Goal: Find specific page/section: Find specific page/section

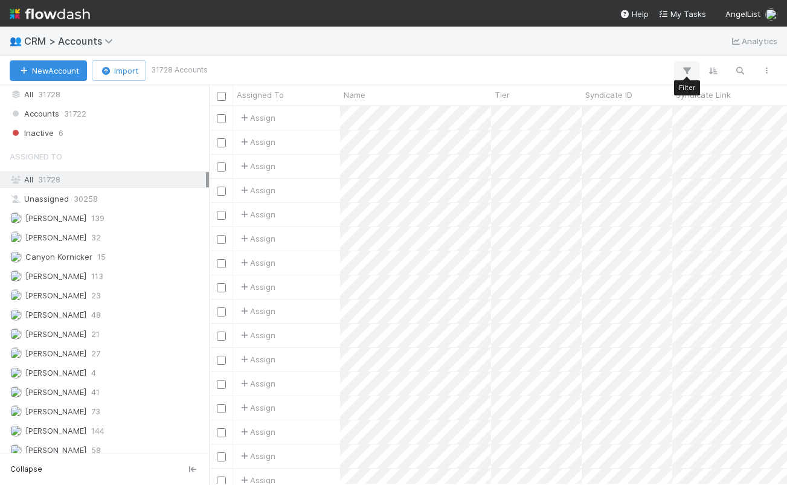
click at [690, 65] on icon "button" at bounding box center [687, 70] width 12 height 11
click at [649, 114] on button "Add Filter" at bounding box center [501, 107] width 362 height 18
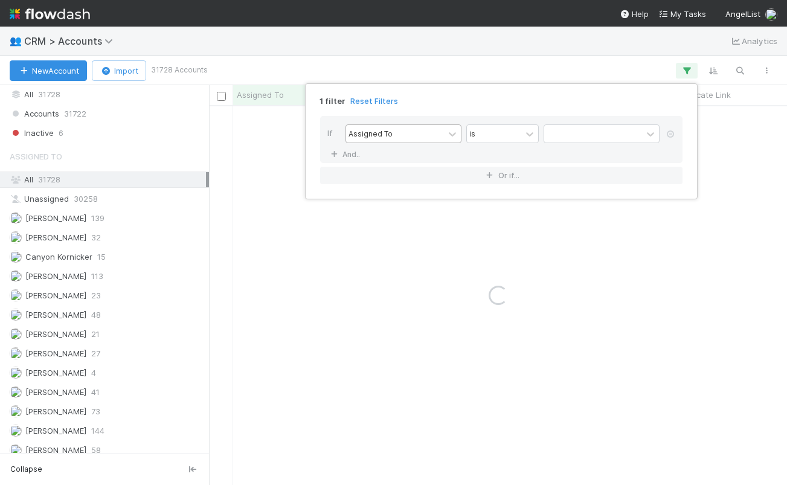
click at [420, 127] on div "Assigned To" at bounding box center [395, 134] width 98 height 18
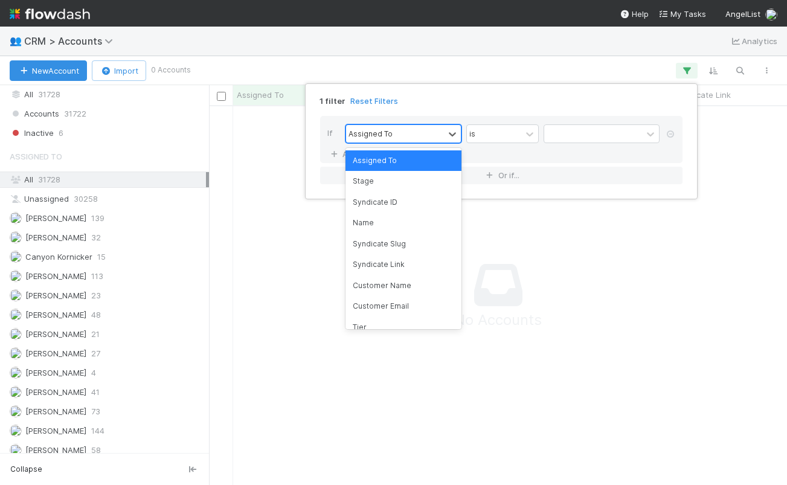
scroll to position [360, 569]
click at [382, 318] on div "Tier" at bounding box center [403, 327] width 116 height 21
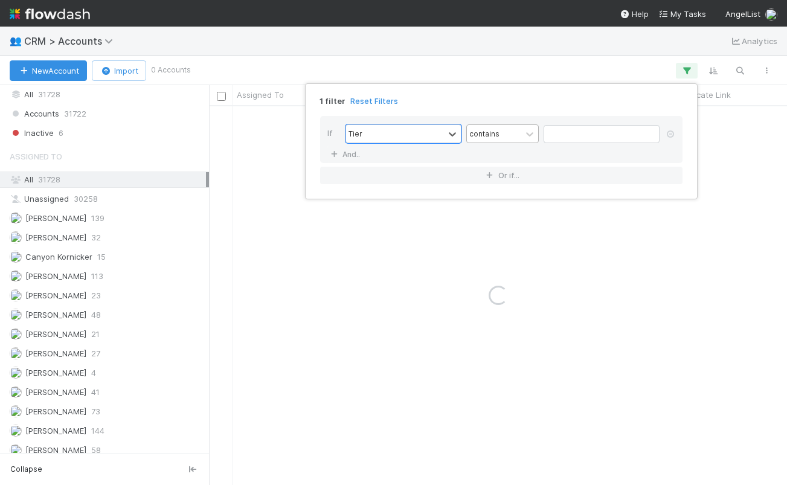
click at [486, 133] on div "contains" at bounding box center [484, 133] width 30 height 11
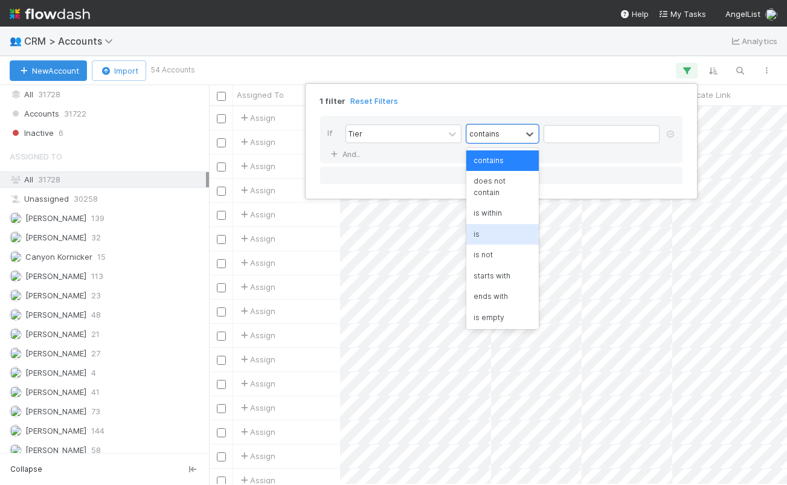
scroll to position [369, 569]
click at [498, 237] on div "is" at bounding box center [502, 234] width 72 height 21
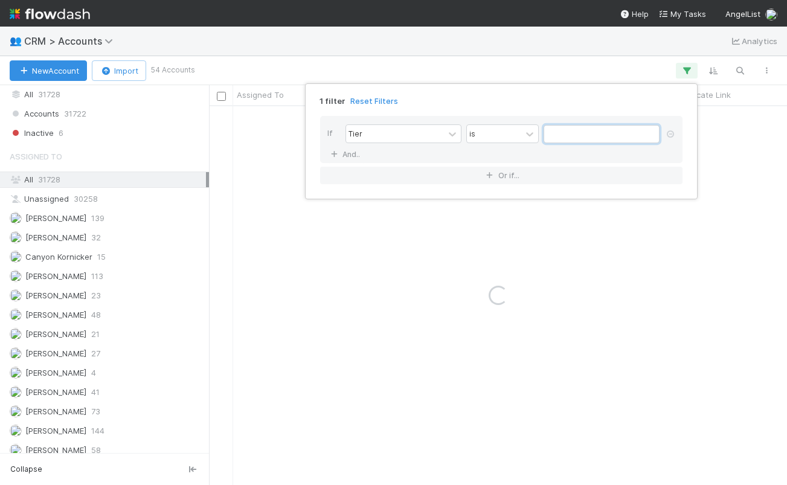
click at [557, 135] on input "text" at bounding box center [601, 134] width 116 height 18
type input "1"
type input "Tier 1"
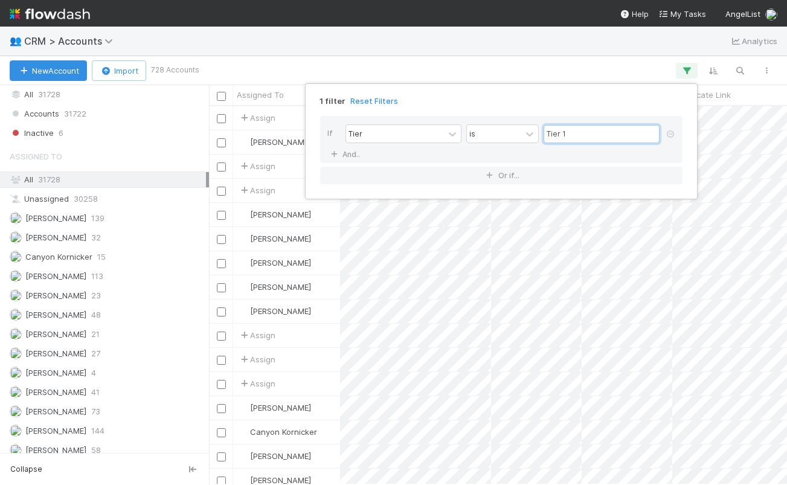
scroll to position [369, 569]
click at [562, 57] on div "1 filter Reset Filters If Tier is Tier 1 And.. Or if..." at bounding box center [393, 242] width 787 height 485
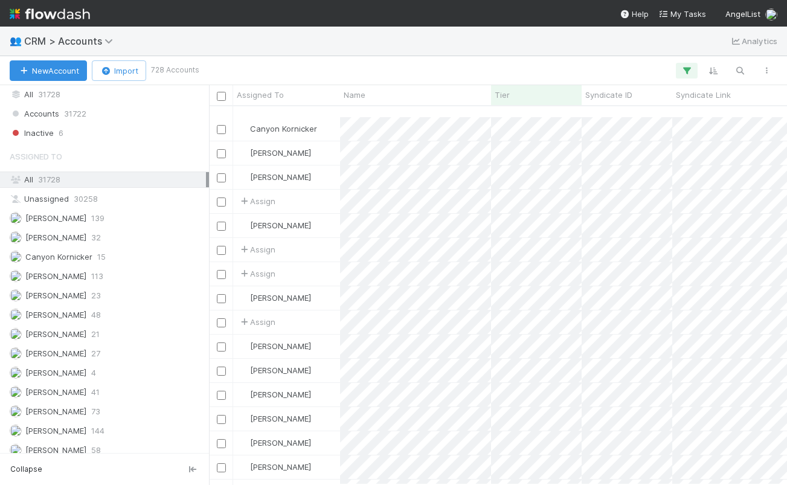
scroll to position [362, 0]
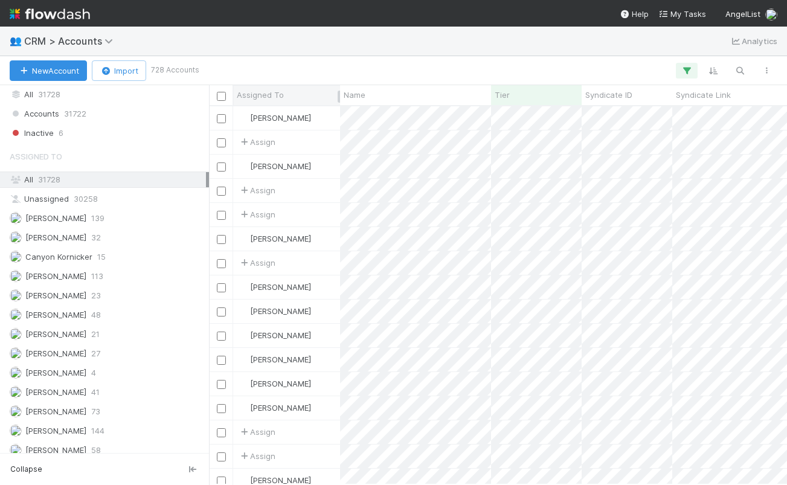
click at [261, 95] on span "Assigned To" at bounding box center [260, 95] width 47 height 12
click at [329, 118] on div "Sort A → Z" at bounding box center [306, 118] width 138 height 18
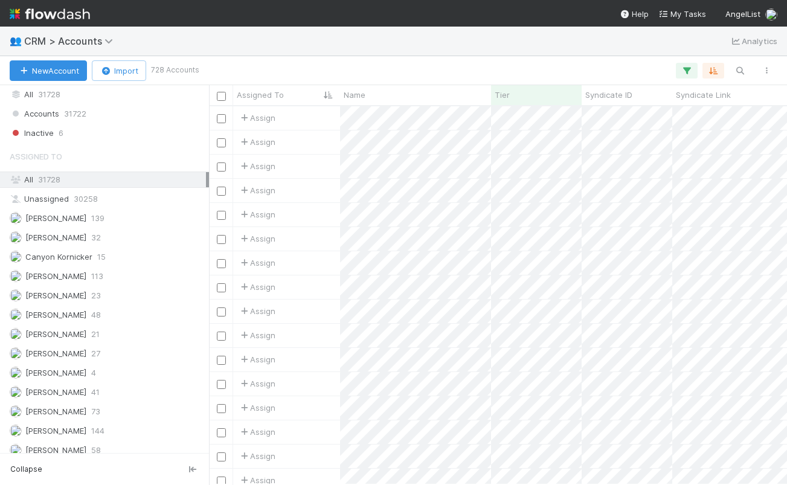
scroll to position [2, 0]
click at [262, 95] on span "Assigned To" at bounding box center [260, 95] width 47 height 12
click at [271, 129] on div "Sort Z → A" at bounding box center [306, 136] width 138 height 18
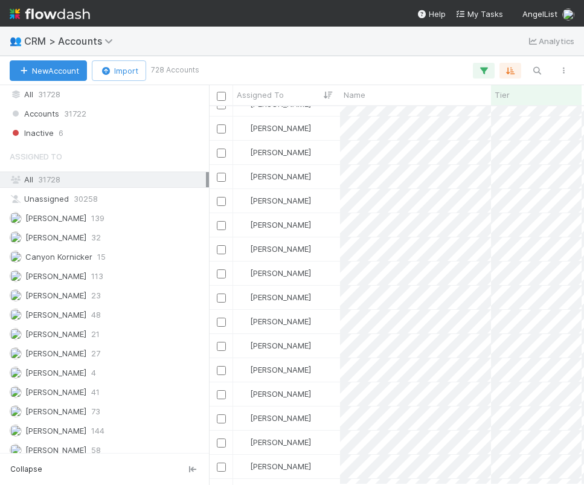
scroll to position [10308, 0]
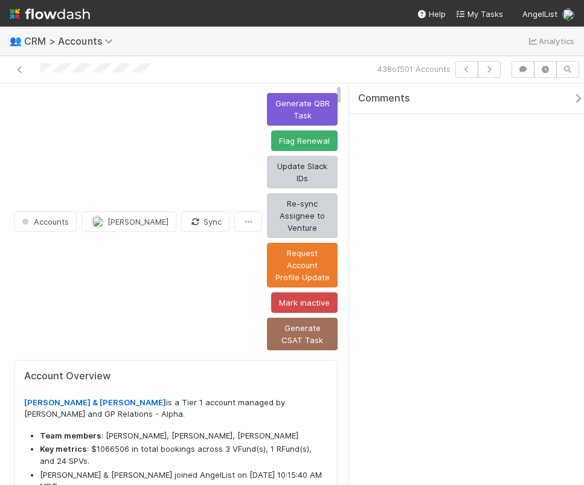
scroll to position [236, 118]
drag, startPoint x: 160, startPoint y: 70, endPoint x: 39, endPoint y: 70, distance: 120.8
click at [39, 70] on div at bounding box center [131, 69] width 252 height 17
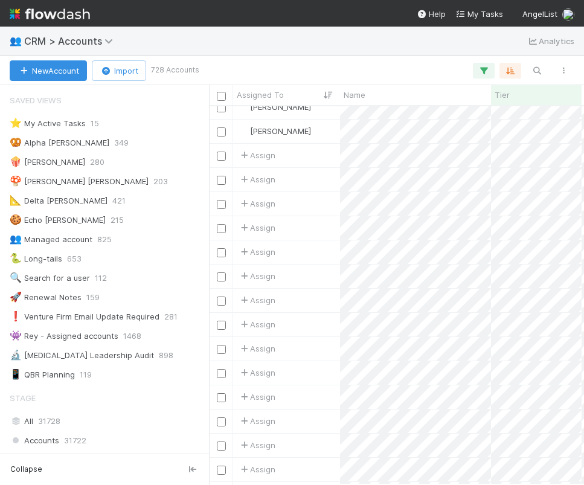
scroll to position [13303, 0]
